Goal: Find specific page/section

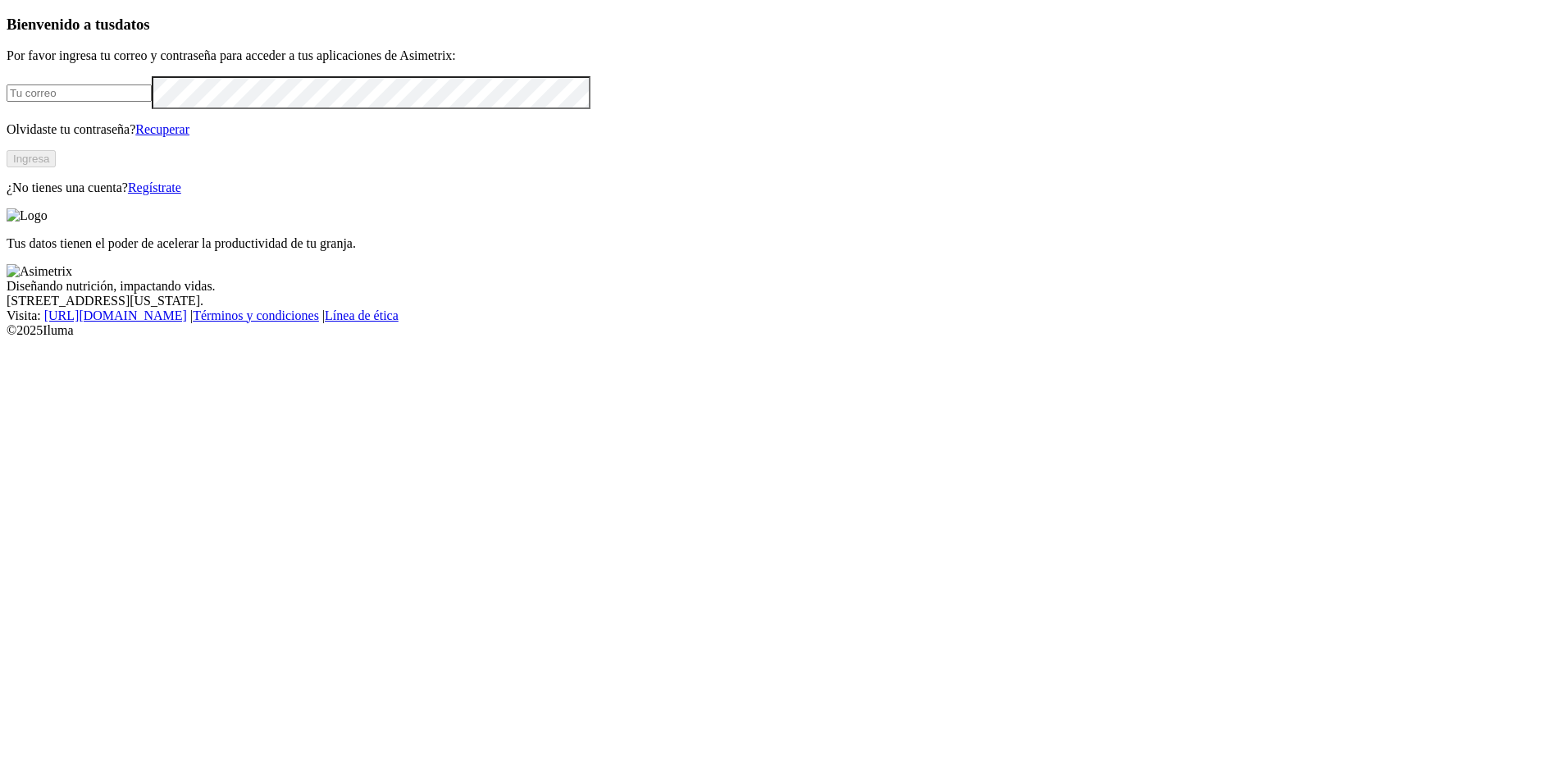
type input "[EMAIL_ADDRESS][DOMAIN_NAME]"
click at [56, 167] on button "Ingresa" at bounding box center [31, 159] width 50 height 17
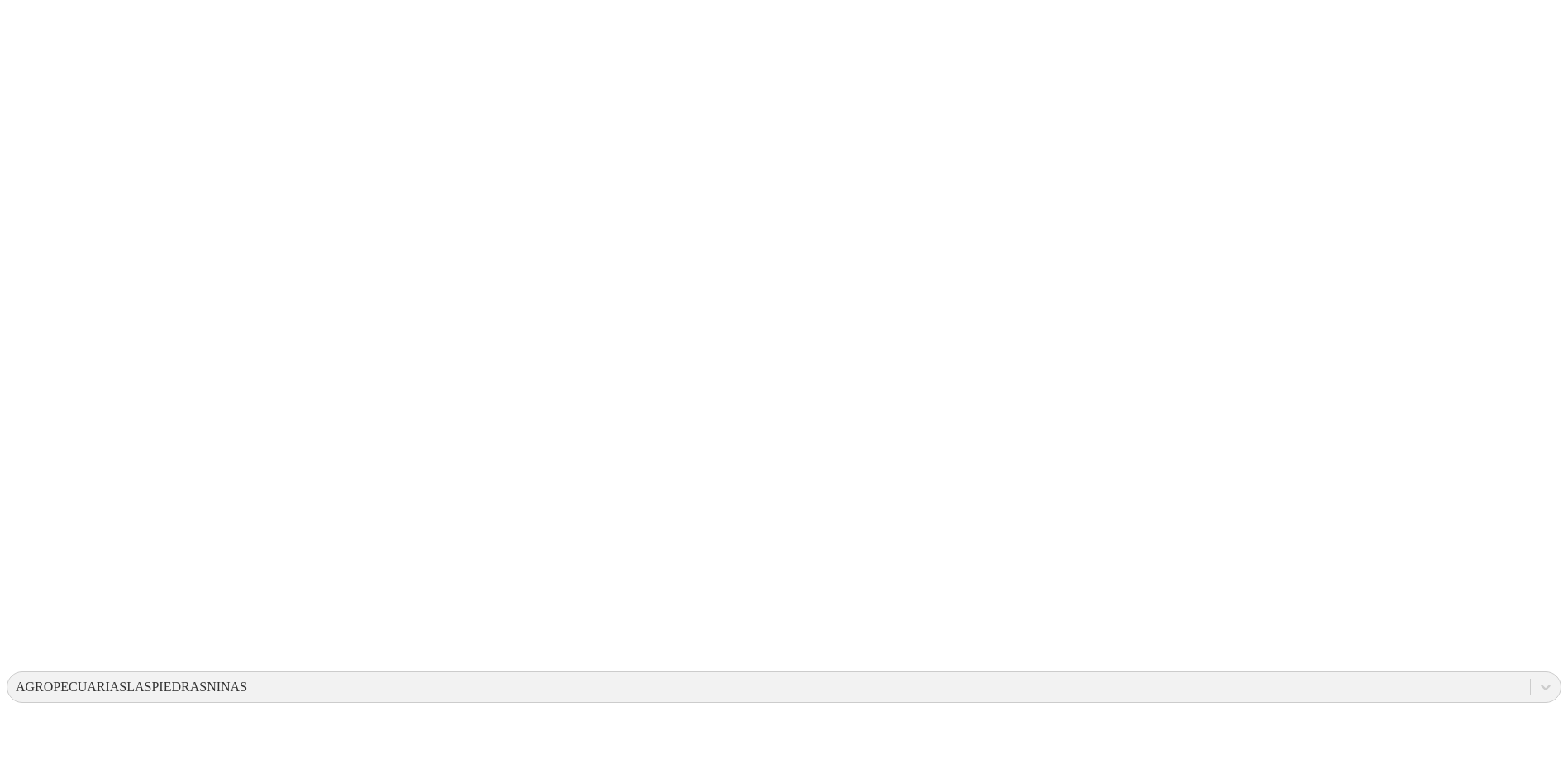
drag, startPoint x: 933, startPoint y: 229, endPoint x: 1040, endPoint y: 351, distance: 162.3
drag, startPoint x: 867, startPoint y: 236, endPoint x: 1088, endPoint y: 326, distance: 238.6
drag, startPoint x: 842, startPoint y: 230, endPoint x: 1105, endPoint y: 338, distance: 284.3
